Goal: Transaction & Acquisition: Purchase product/service

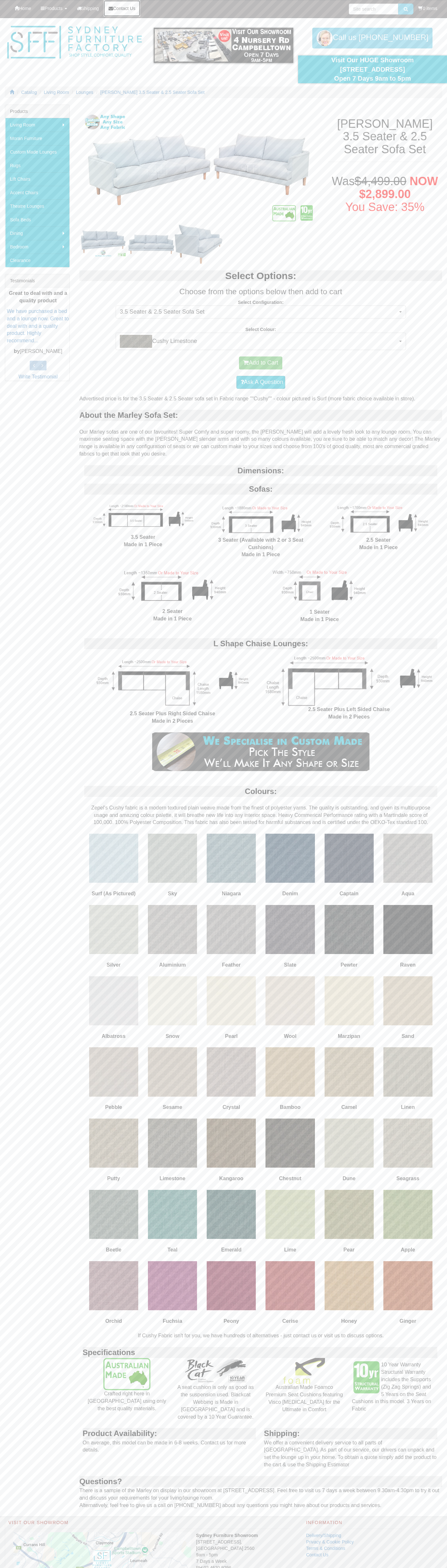
click at [127, 9] on span "Contact Us" at bounding box center [124, 9] width 23 height 5
click at [261, 363] on button "Add to Cart" at bounding box center [260, 363] width 43 height 13
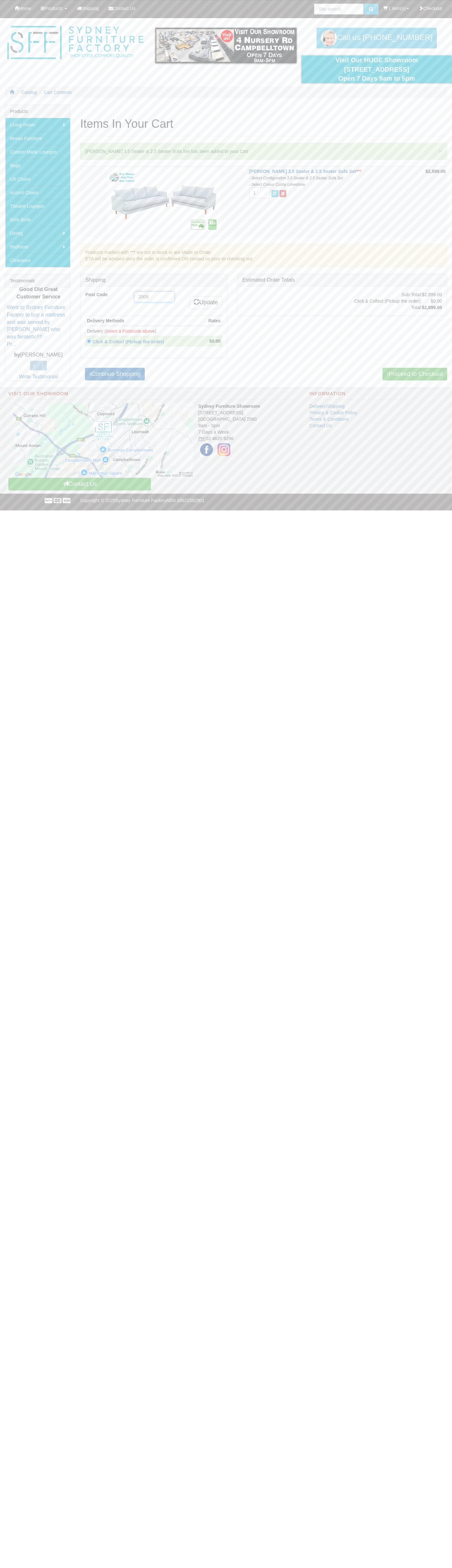
click at [154, 297] on input "2009" at bounding box center [154, 297] width 40 height 11
type input "2009"
click at [205, 303] on link "Update" at bounding box center [206, 303] width 33 height 13
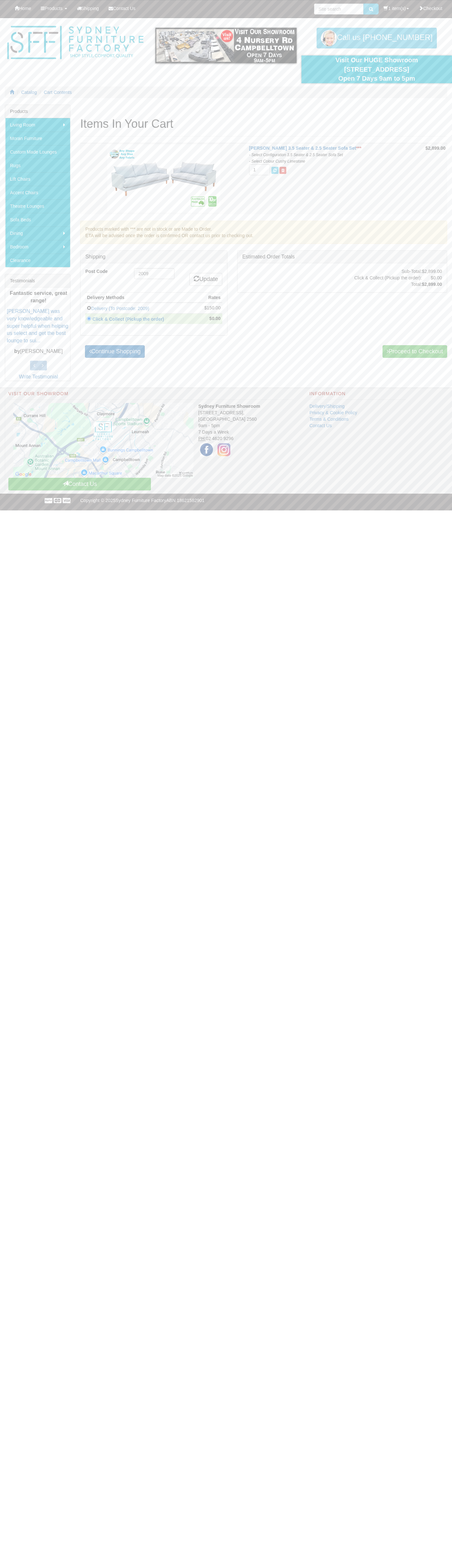
click at [89, 308] on input "radio" at bounding box center [89, 307] width 4 height 4
click at [141, 308] on link "Delivery (To Postcode: 2009)" at bounding box center [119, 308] width 58 height 5
click at [149, 308] on link "Delivery (To Postcode: 2009)" at bounding box center [119, 308] width 58 height 5
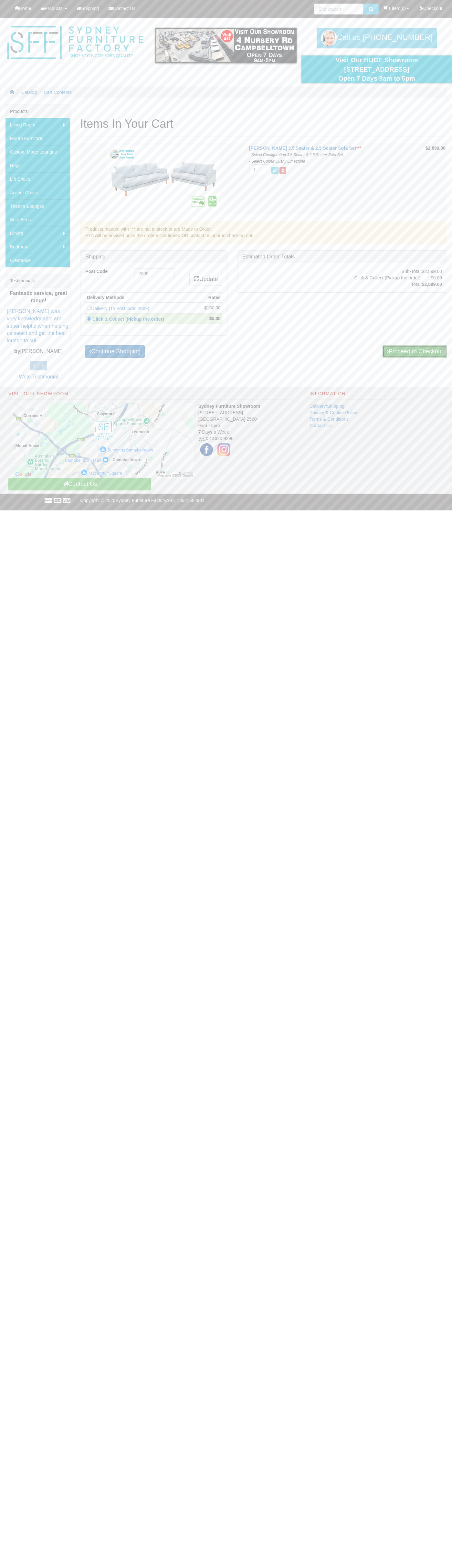
click at [414, 351] on link "Proceed to Checkout" at bounding box center [415, 351] width 65 height 13
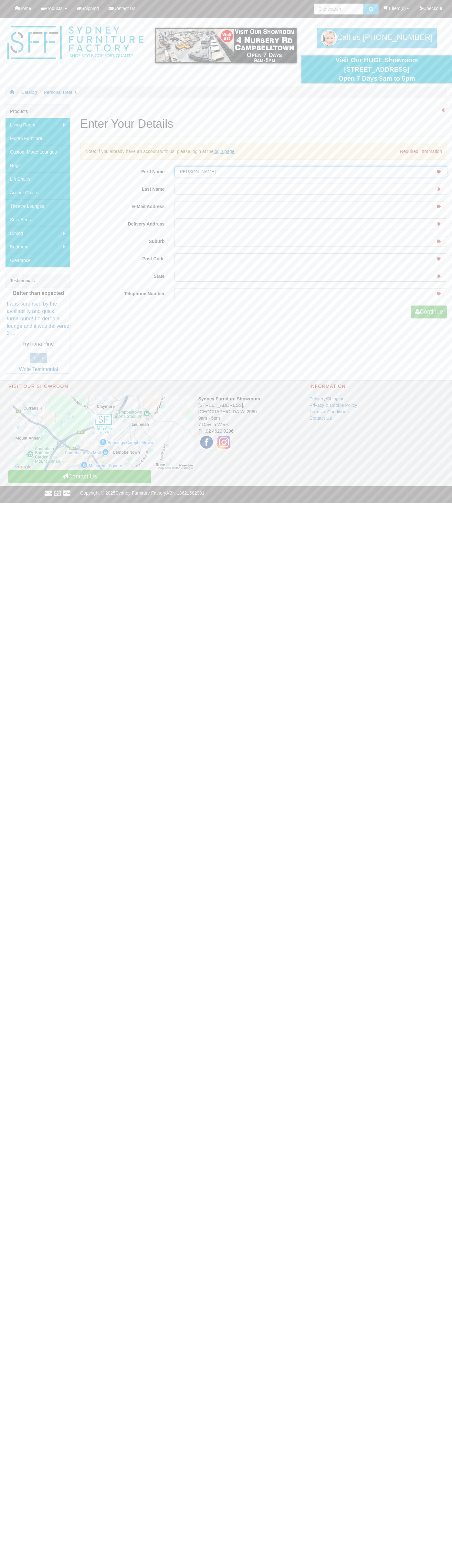
type input "John"
type input "Smith"
type input "johnsmith008@storebotmail.joonix.net"
type input "pyrmont"
type input "2009"
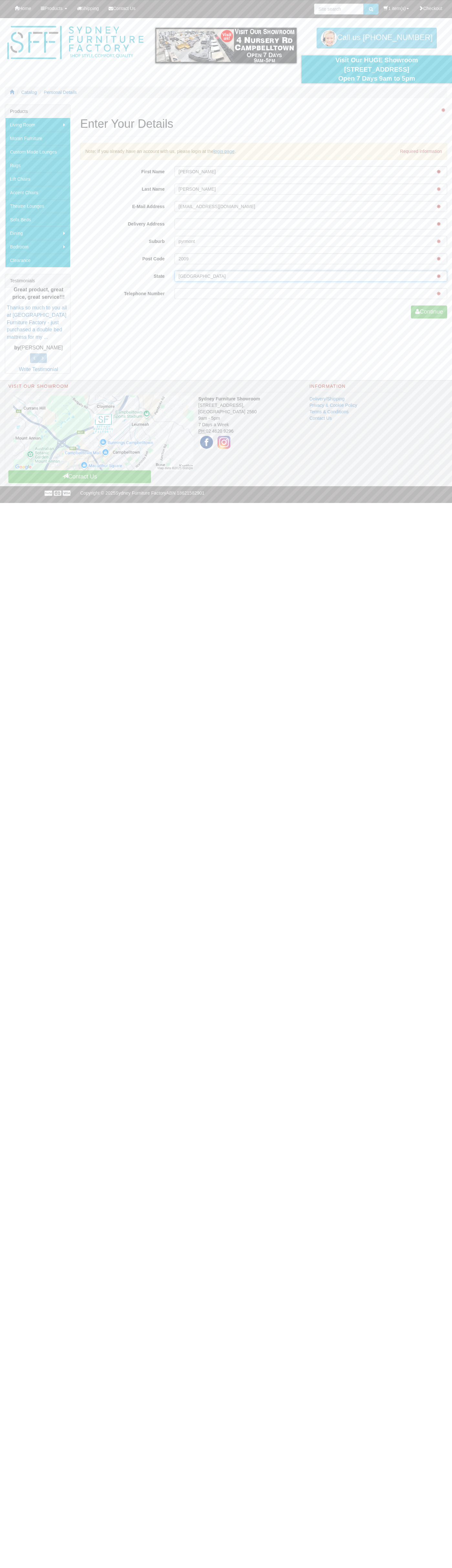
type input "nsw"
type input "0293744000"
click at [428, 312] on button "Continue" at bounding box center [428, 312] width 36 height 13
type input "John"
type input "Smith"
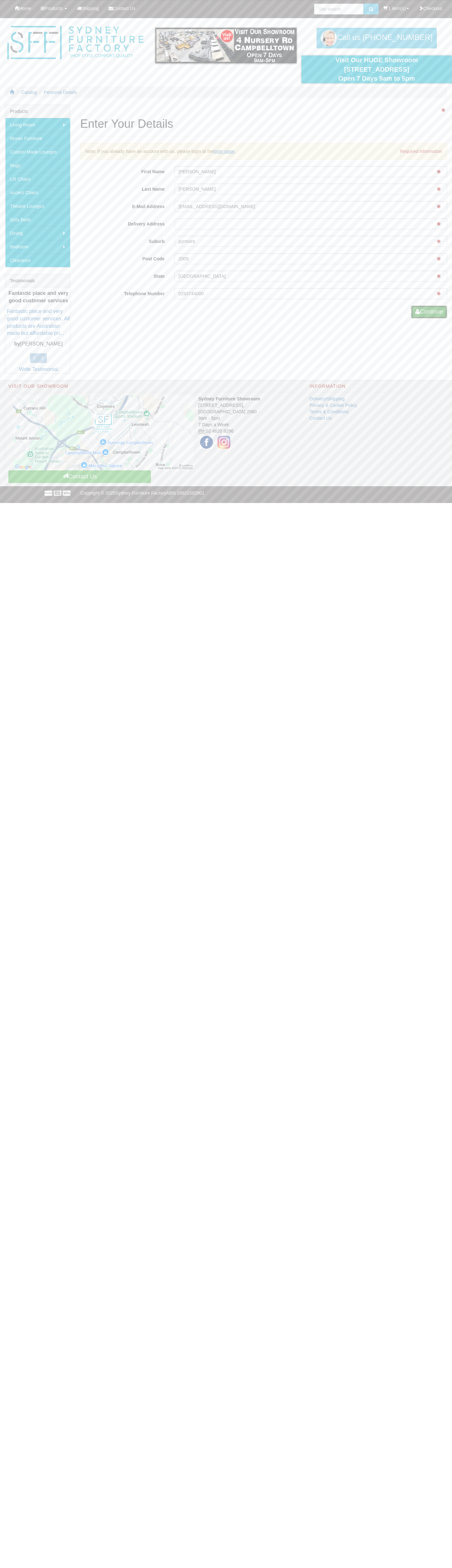
click at [428, 312] on button "Continue" at bounding box center [428, 312] width 36 height 13
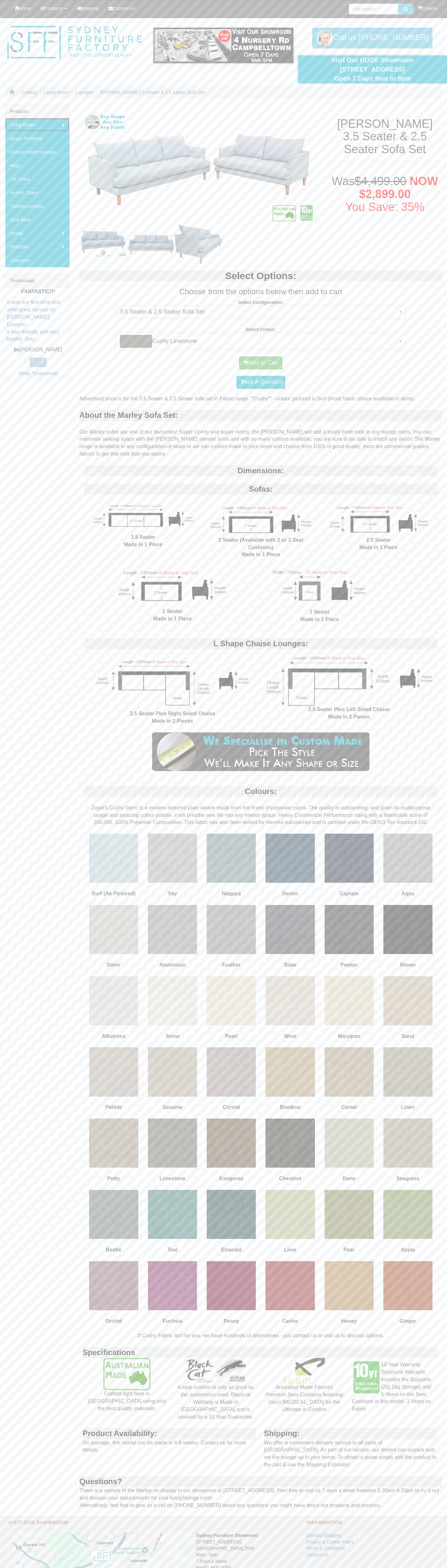
click at [37, 125] on link "Living Room" at bounding box center [37, 125] width 64 height 13
click at [100, 152] on link "Australian Made Lounges" at bounding box center [100, 152] width 61 height 13
click at [199, 244] on img at bounding box center [199, 244] width 48 height 39
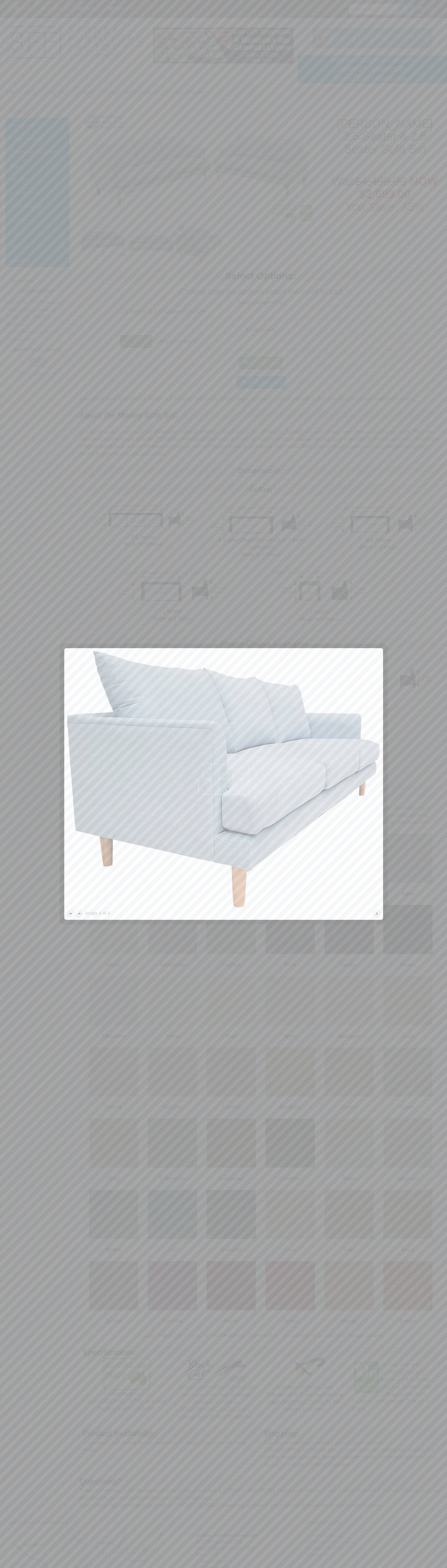
click at [377, 914] on button "close" at bounding box center [376, 913] width 8 height 8
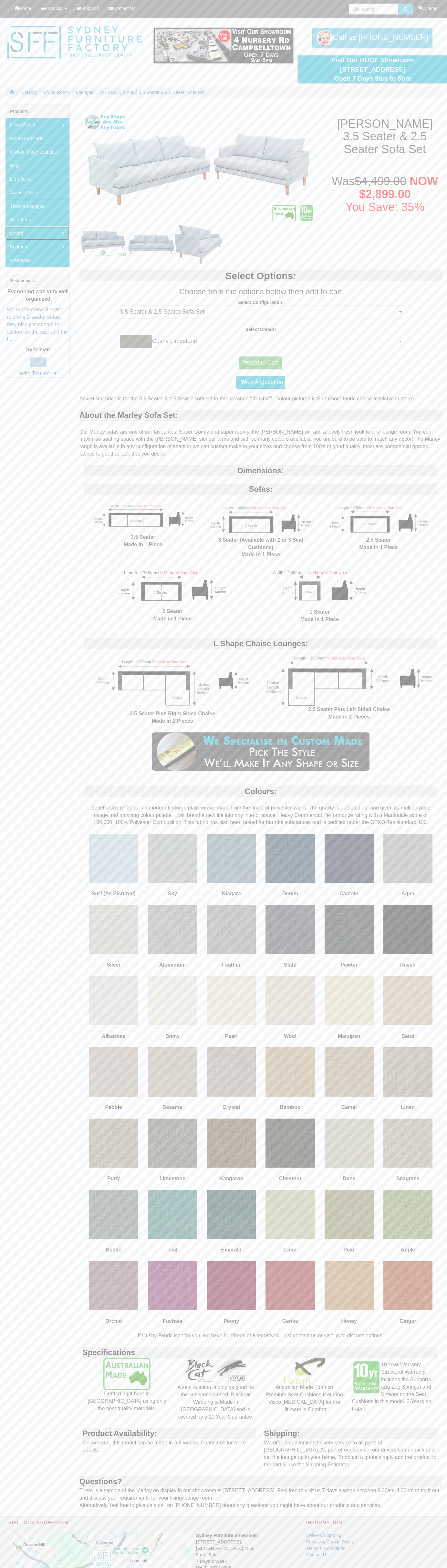
click at [37, 233] on link "Dining" at bounding box center [37, 233] width 64 height 13
click at [96, 233] on link "Dining Chairs" at bounding box center [96, 233] width 54 height 13
click at [104, 247] on img at bounding box center [103, 244] width 48 height 30
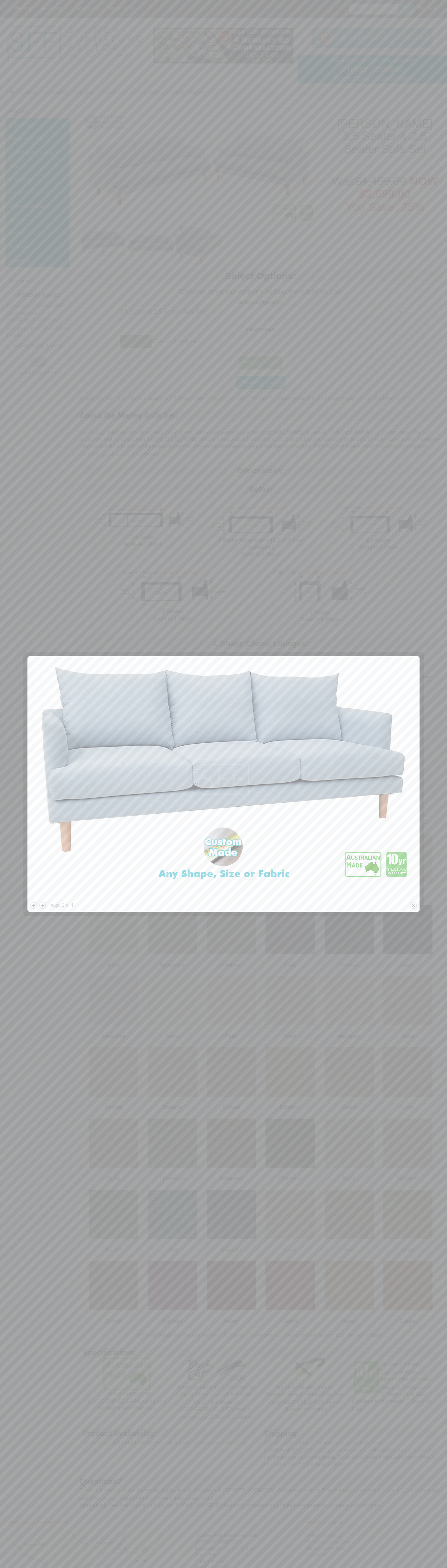
click at [413, 906] on button "close" at bounding box center [413, 905] width 8 height 8
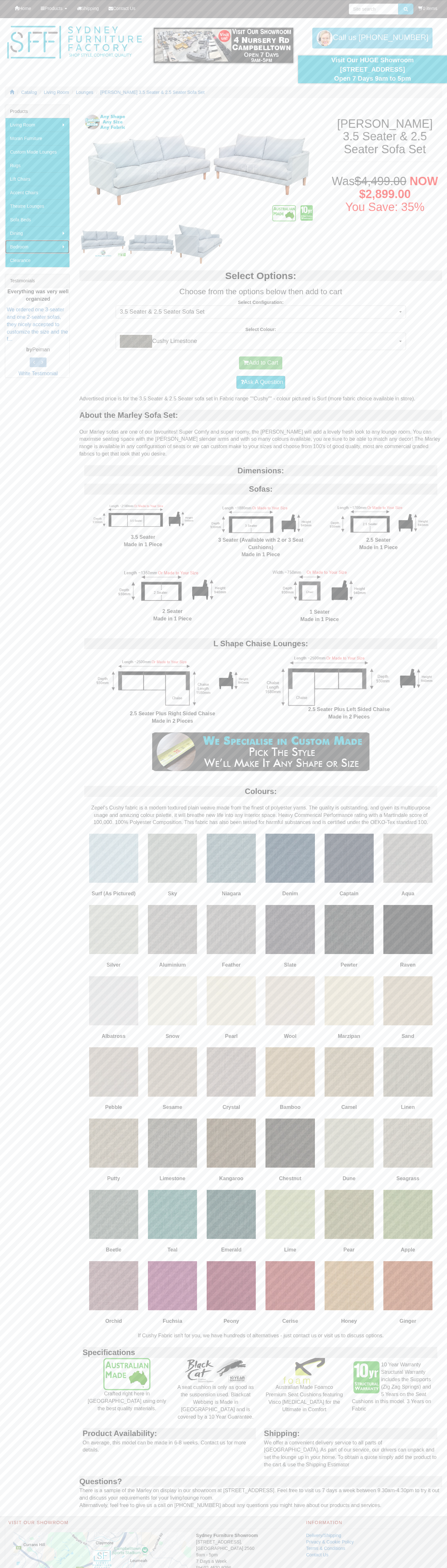
click at [37, 247] on link "Bedroom" at bounding box center [37, 247] width 64 height 13
click at [98, 274] on link "Bedroom Suites" at bounding box center [97, 274] width 56 height 13
click at [98, 261] on link "Mattress and Bases" at bounding box center [97, 261] width 56 height 13
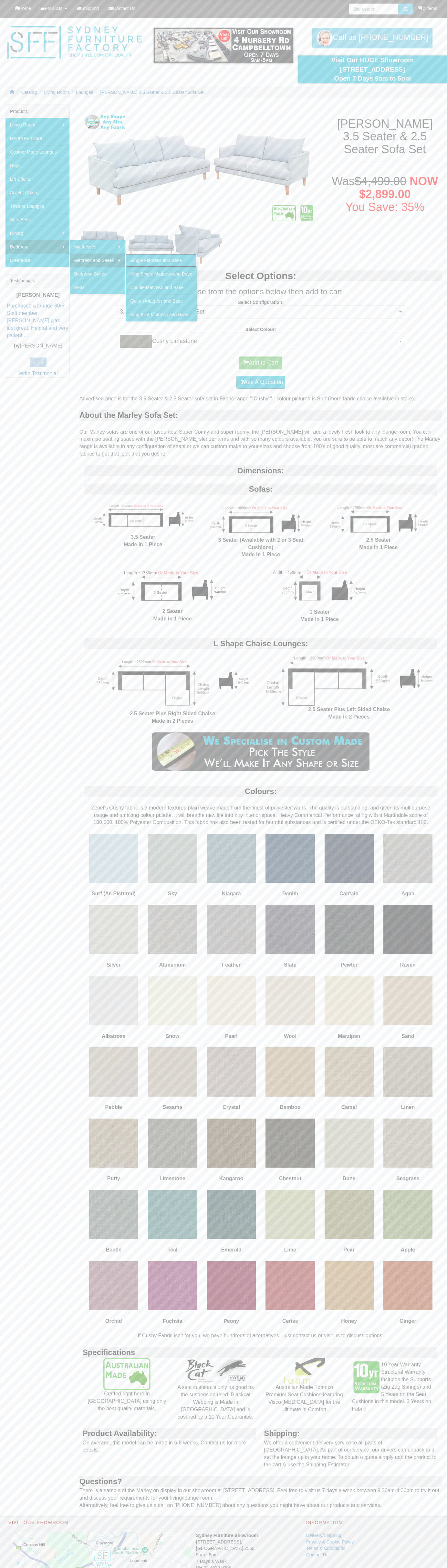
click at [162, 261] on link "Single Mattress and Base" at bounding box center [161, 261] width 71 height 13
click at [261, 363] on button "Add to Cart" at bounding box center [260, 363] width 43 height 13
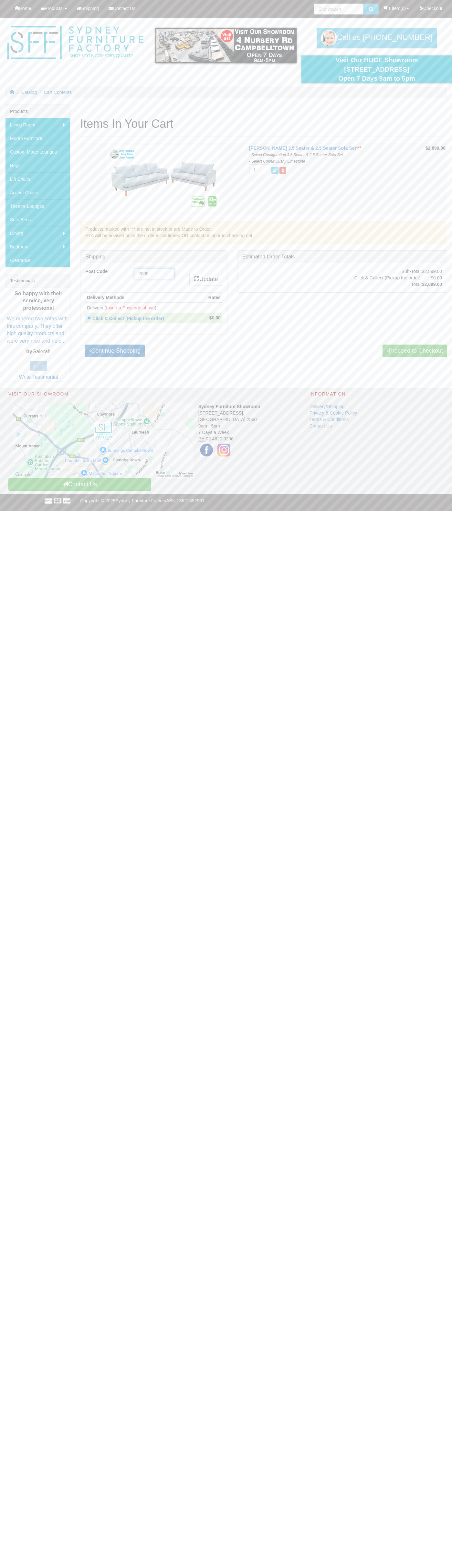
click at [154, 273] on input "2009" at bounding box center [154, 273] width 40 height 11
type input "2009"
click at [205, 279] on link "Update" at bounding box center [206, 279] width 33 height 13
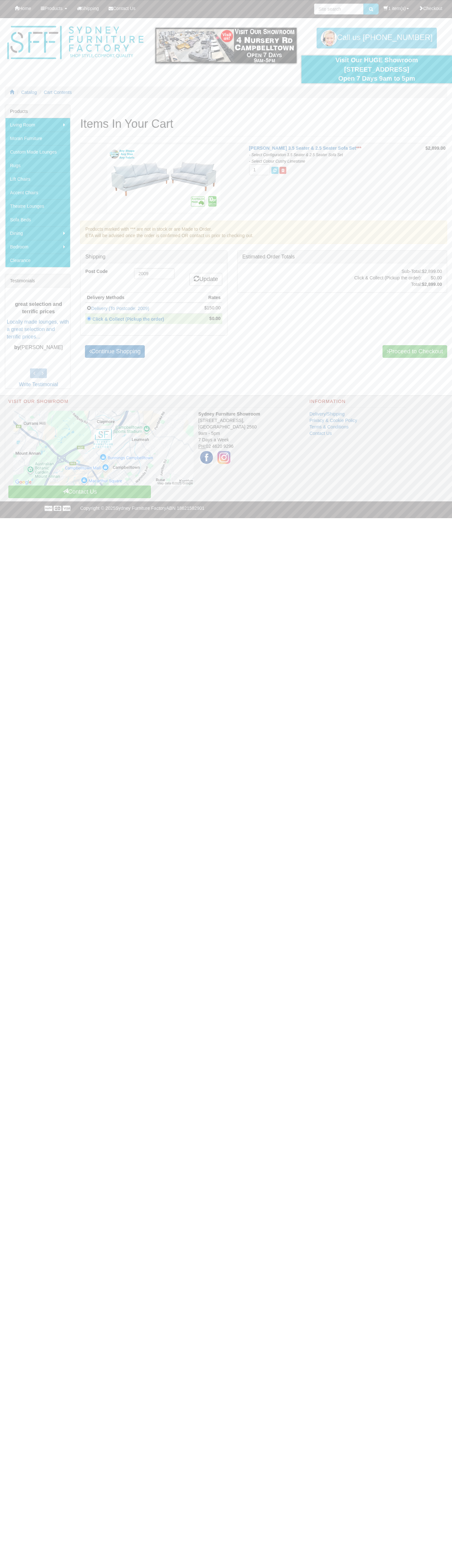
click at [89, 308] on input "radio" at bounding box center [89, 307] width 4 height 4
click at [141, 308] on link "Delivery (To Postcode: 2009)" at bounding box center [119, 308] width 58 height 5
click at [149, 308] on link "Delivery (To Postcode: 2009)" at bounding box center [119, 308] width 58 height 5
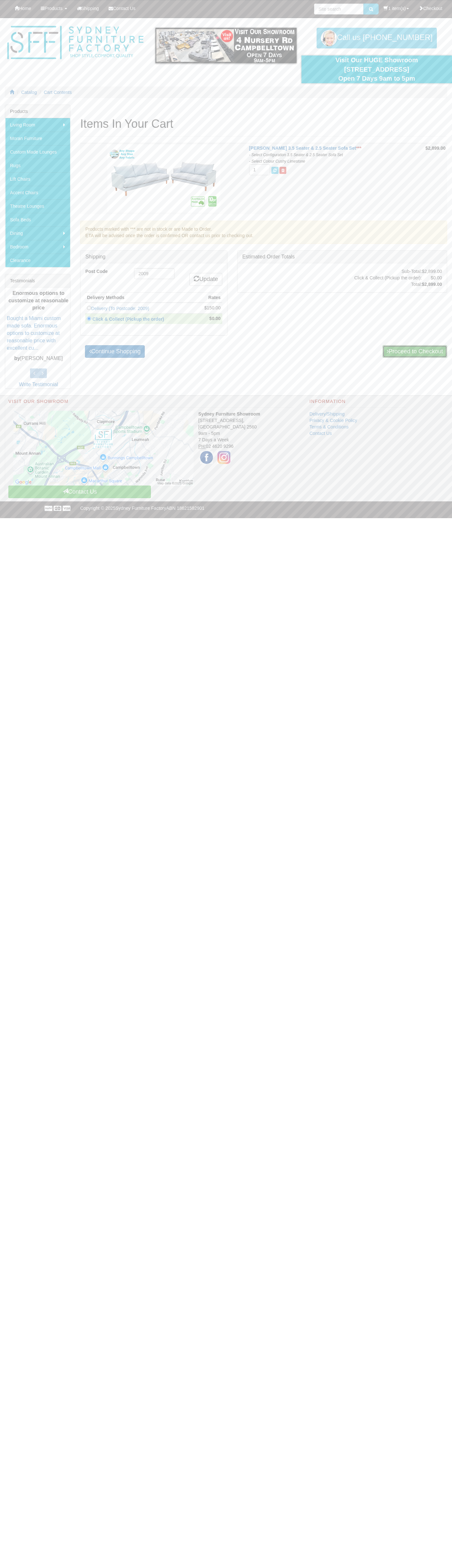
click at [414, 351] on link "Proceed to Checkout" at bounding box center [415, 351] width 65 height 13
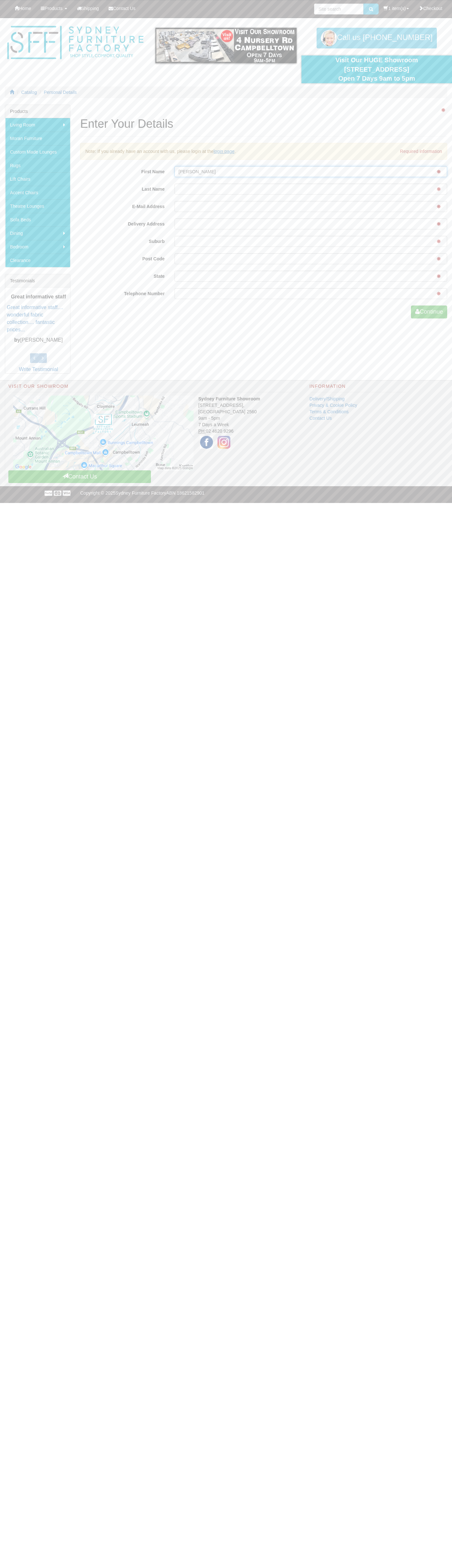
type input "[PERSON_NAME]"
type input "johnsmith008@storebotmail.joonix.net"
type input "pyrmont"
type input "2009"
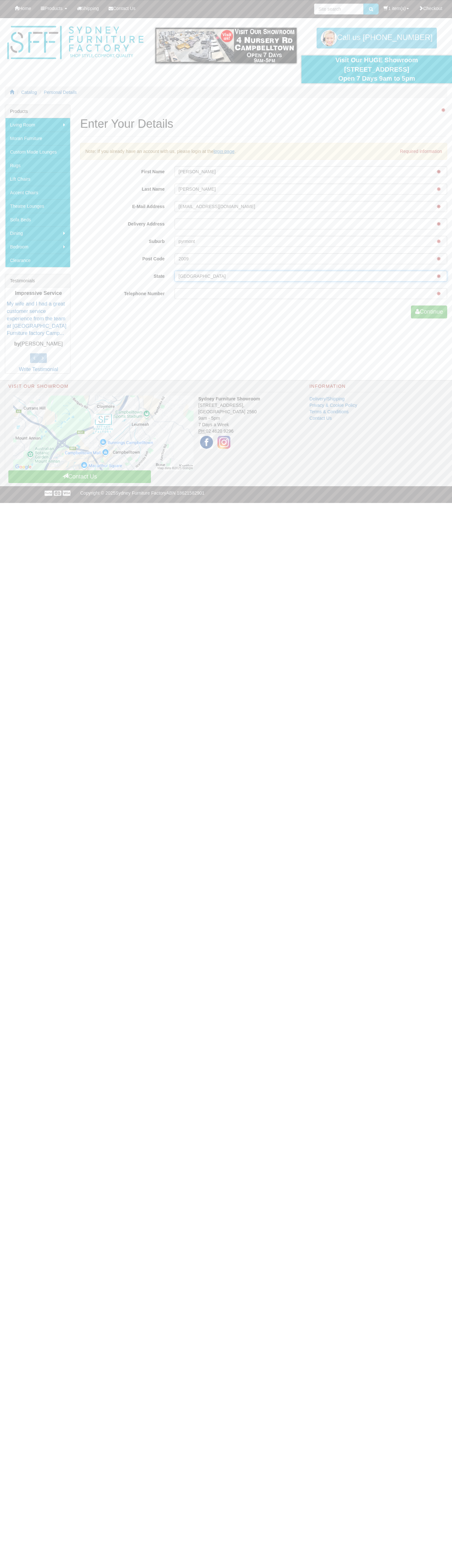
type input "nsw"
type input "0293744000"
click at [428, 312] on button "Continue" at bounding box center [428, 312] width 36 height 13
type input "John"
type input "Smith"
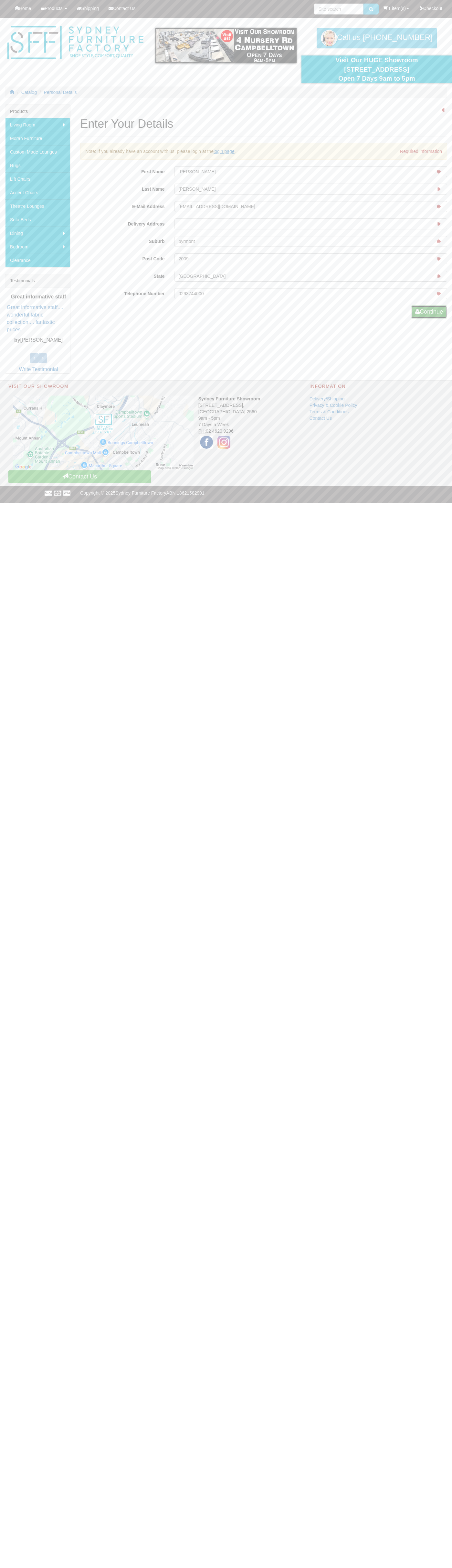
click at [428, 312] on button "Continue" at bounding box center [428, 312] width 36 height 13
